Goal: Task Accomplishment & Management: Manage account settings

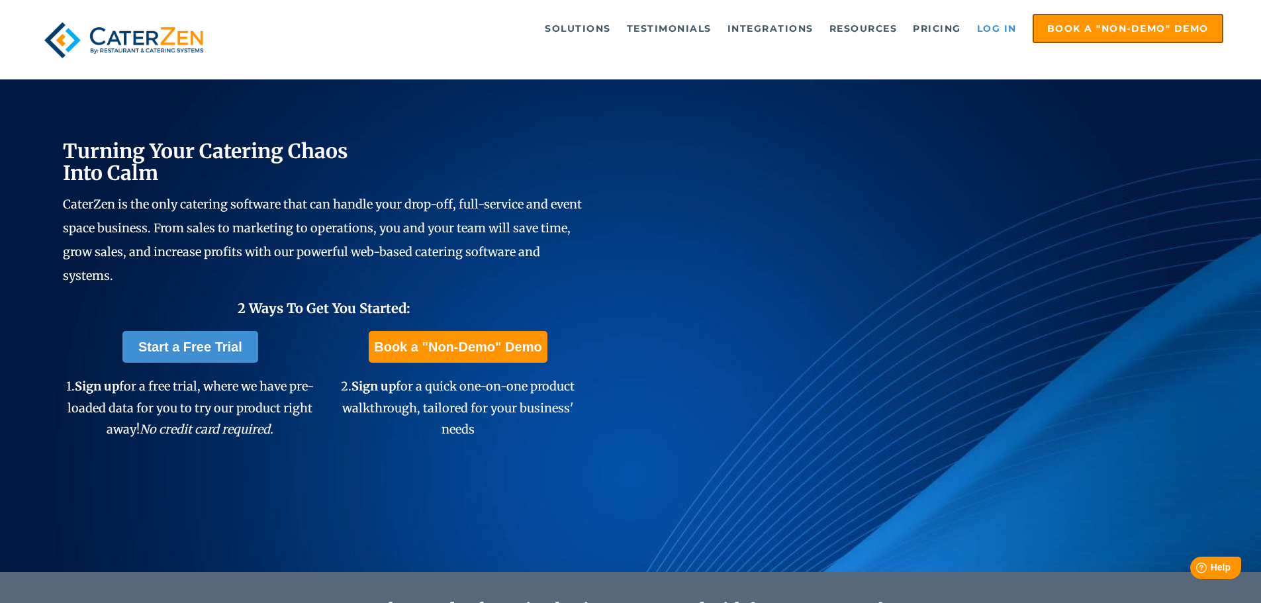
click at [997, 27] on link "Log in" at bounding box center [997, 28] width 53 height 26
click at [995, 30] on link "Log in" at bounding box center [997, 28] width 53 height 26
click at [989, 26] on link "Log in" at bounding box center [997, 28] width 53 height 26
click at [991, 28] on link "Log in" at bounding box center [997, 28] width 53 height 26
